Goal: Task Accomplishment & Management: Manage account settings

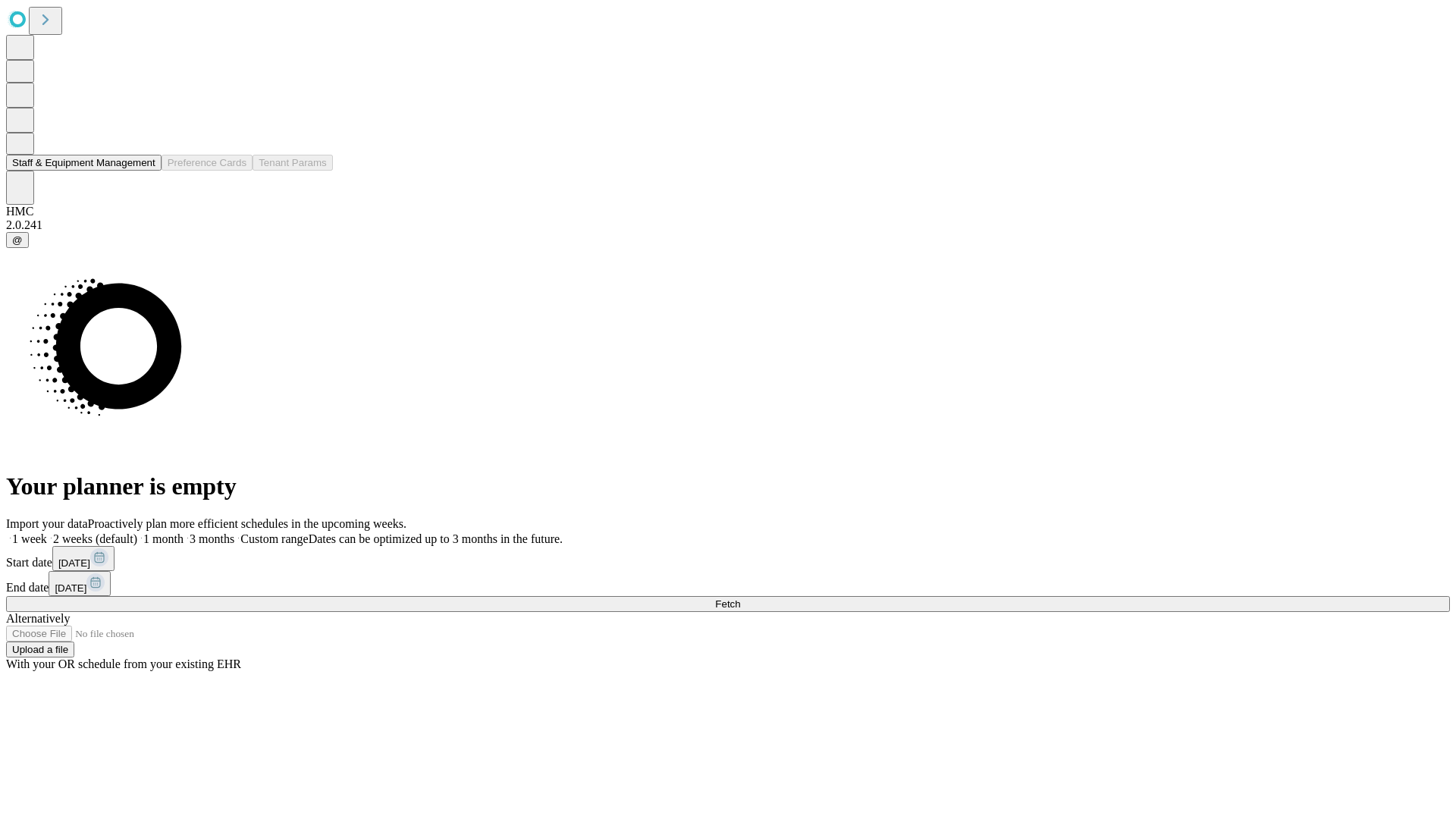
click at [145, 170] on button "Staff & Equipment Management" at bounding box center [84, 163] width 156 height 16
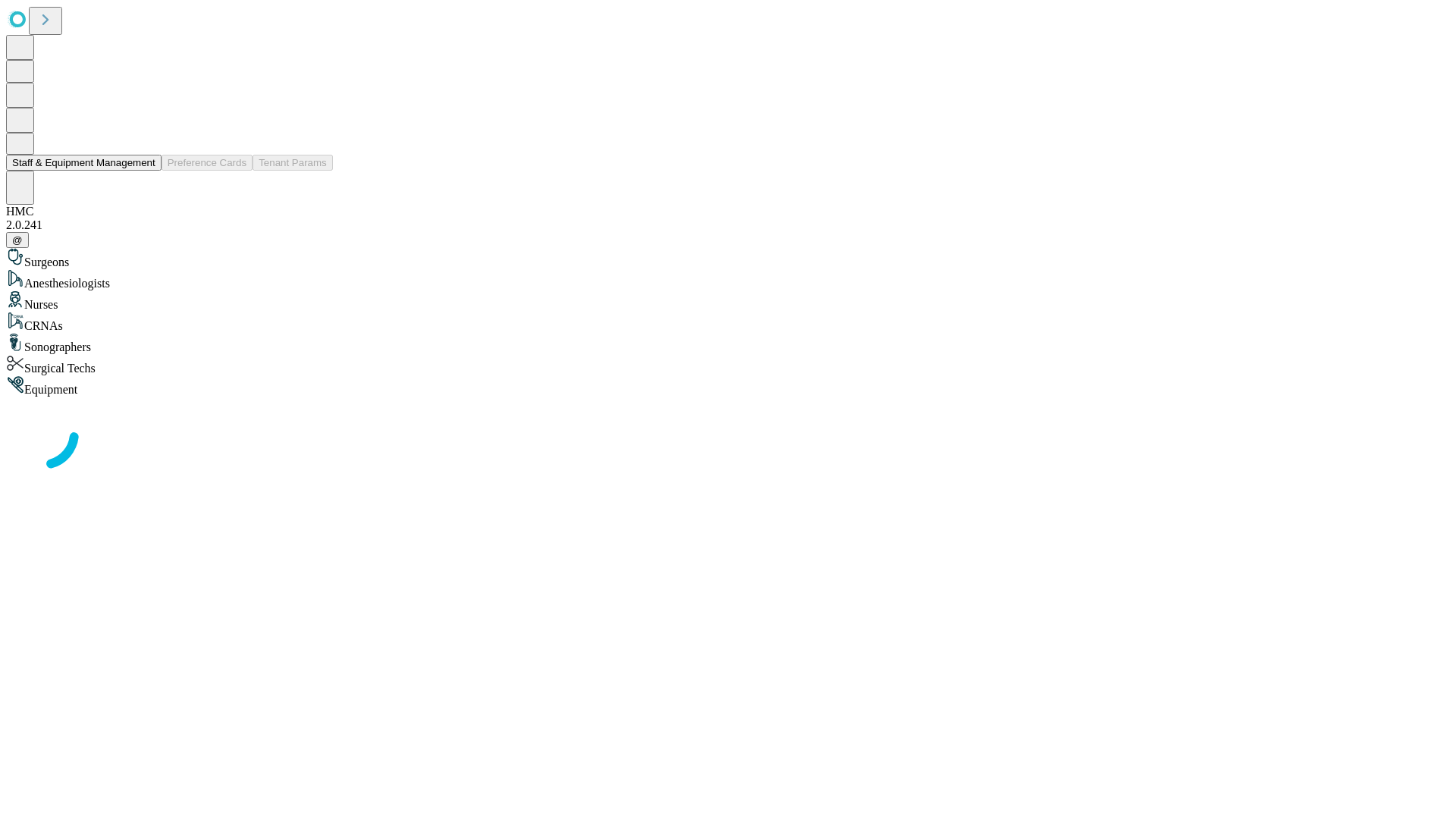
click at [145, 170] on button "Staff & Equipment Management" at bounding box center [84, 163] width 156 height 16
